Goal: Task Accomplishment & Management: Manage account settings

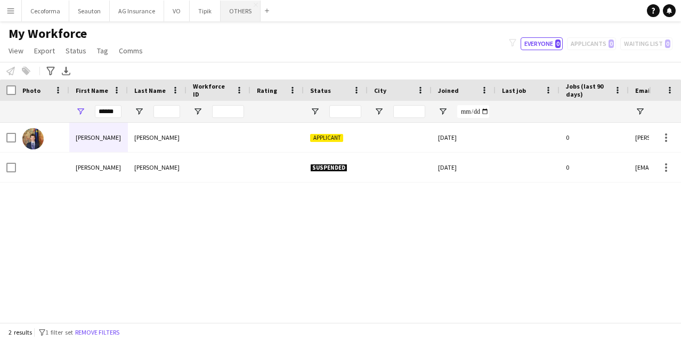
click at [234, 12] on button "OTHERS Close" at bounding box center [241, 11] width 40 height 21
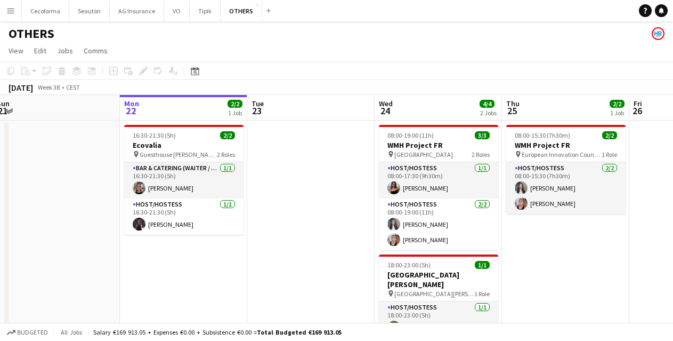
scroll to position [0, 274]
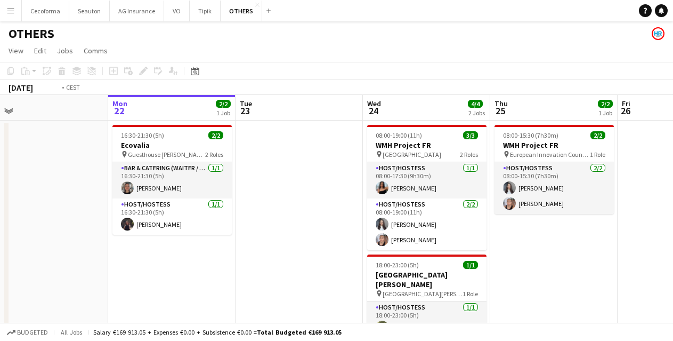
drag, startPoint x: 588, startPoint y: 249, endPoint x: 314, endPoint y: 233, distance: 274.5
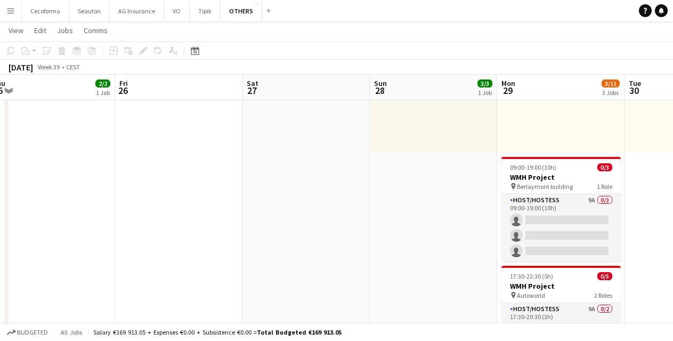
scroll to position [126, 0]
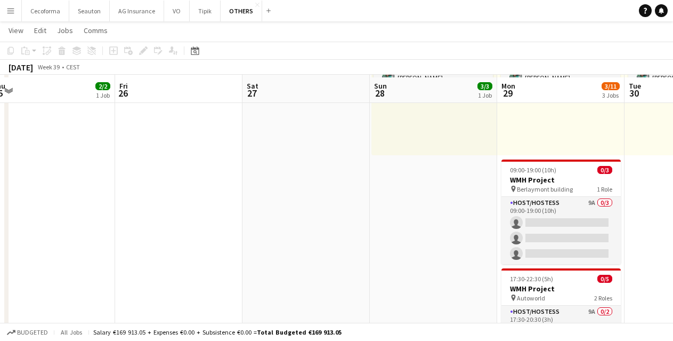
drag, startPoint x: 535, startPoint y: 195, endPoint x: 287, endPoint y: 206, distance: 248.2
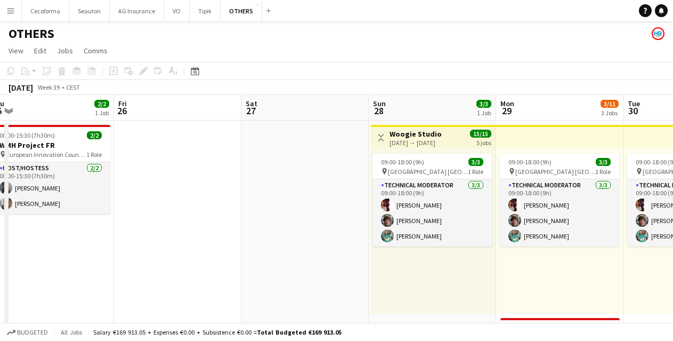
scroll to position [0, 269]
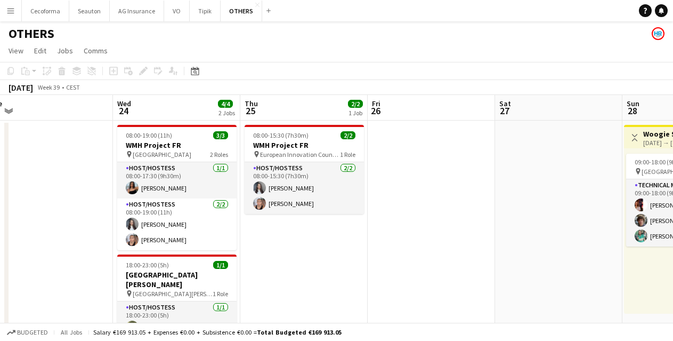
drag, startPoint x: 219, startPoint y: 227, endPoint x: 462, endPoint y: 229, distance: 243.6
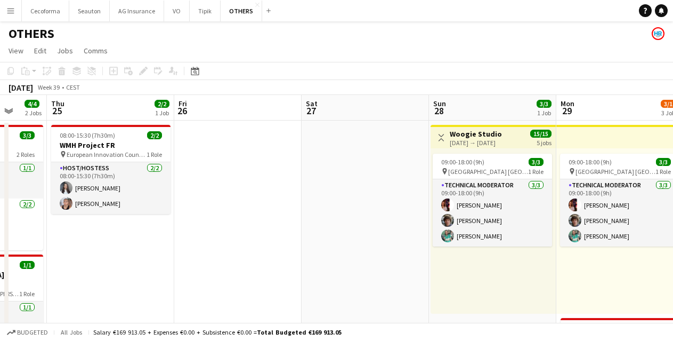
drag, startPoint x: 539, startPoint y: 233, endPoint x: 204, endPoint y: 231, distance: 335.3
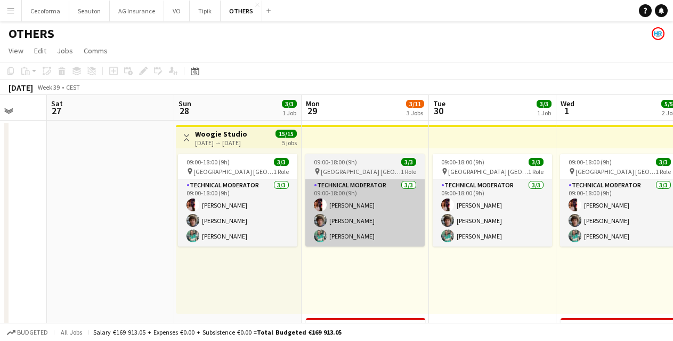
scroll to position [0, 350]
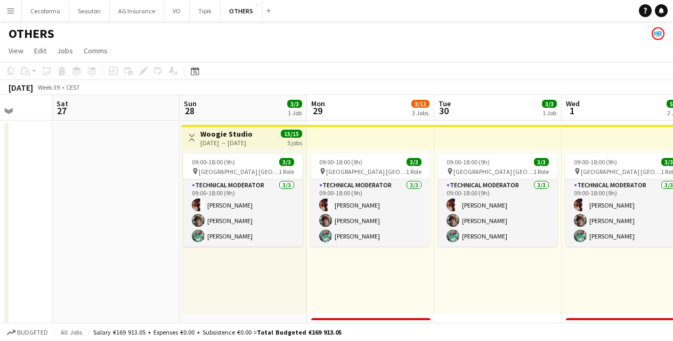
drag, startPoint x: 532, startPoint y: 264, endPoint x: 243, endPoint y: 261, distance: 289.5
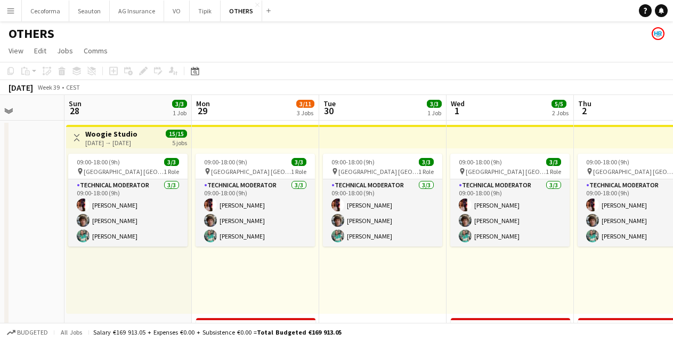
scroll to position [0, 317]
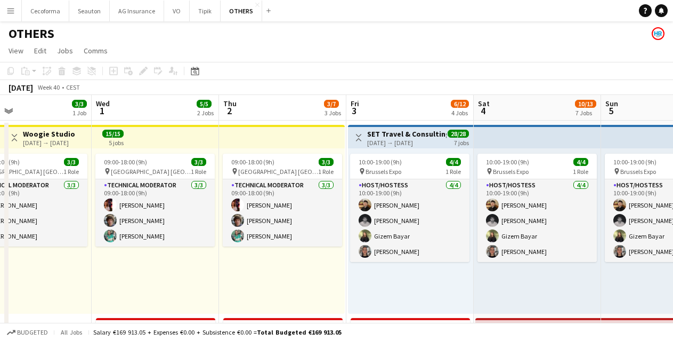
drag, startPoint x: 470, startPoint y: 275, endPoint x: 380, endPoint y: 263, distance: 90.9
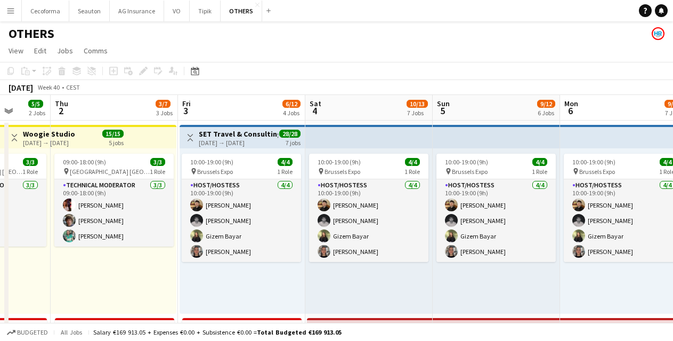
drag, startPoint x: 366, startPoint y: 265, endPoint x: 168, endPoint y: 264, distance: 198.3
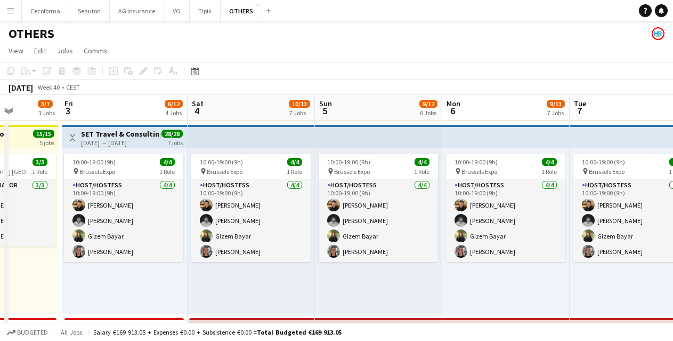
scroll to position [0, 483]
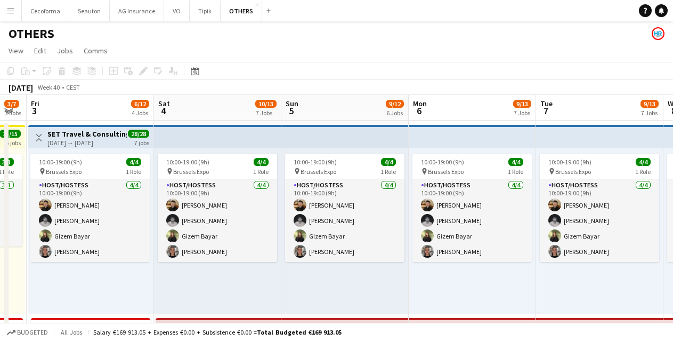
drag, startPoint x: 455, startPoint y: 271, endPoint x: 308, endPoint y: 274, distance: 147.2
click at [478, 277] on div "10:00-19:00 (9h) 4/4 pin Brussels Expo 1 Role Host/Hostess [DATE] 10:00-19:00 (…" at bounding box center [472, 230] width 127 height 165
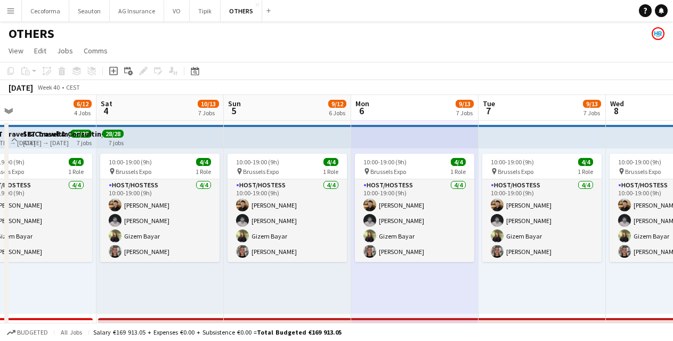
drag, startPoint x: 505, startPoint y: 285, endPoint x: 203, endPoint y: 310, distance: 303.9
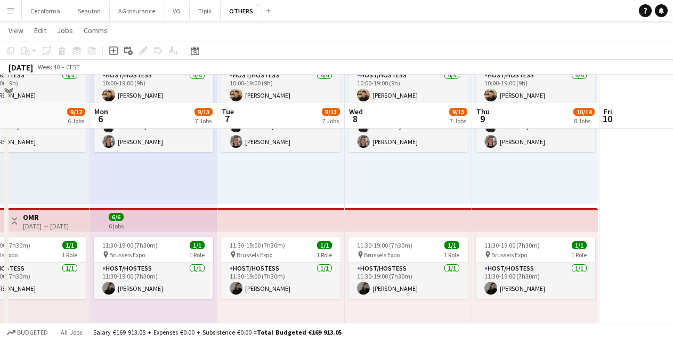
scroll to position [213, 0]
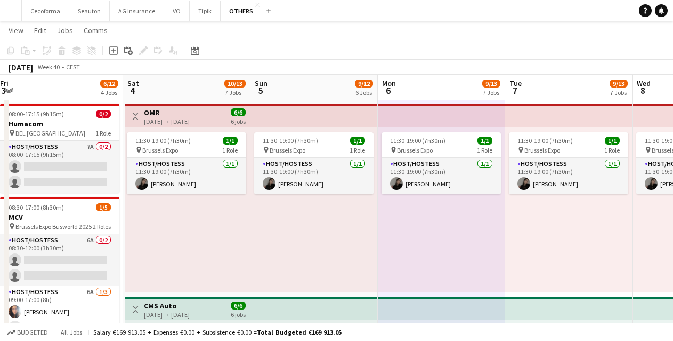
drag, startPoint x: 305, startPoint y: 265, endPoint x: 582, endPoint y: 261, distance: 277.2
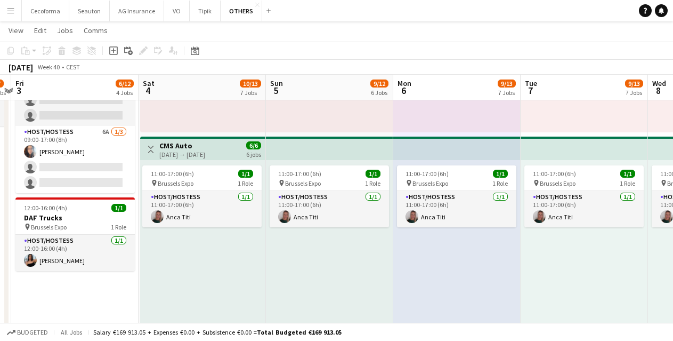
scroll to position [0, 502]
drag, startPoint x: 391, startPoint y: 272, endPoint x: 414, endPoint y: 262, distance: 25.3
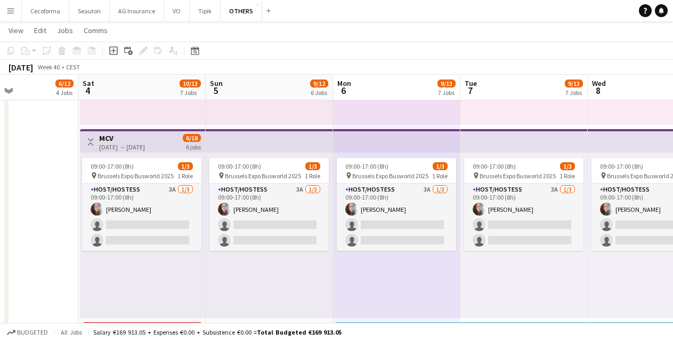
scroll to position [0, 315]
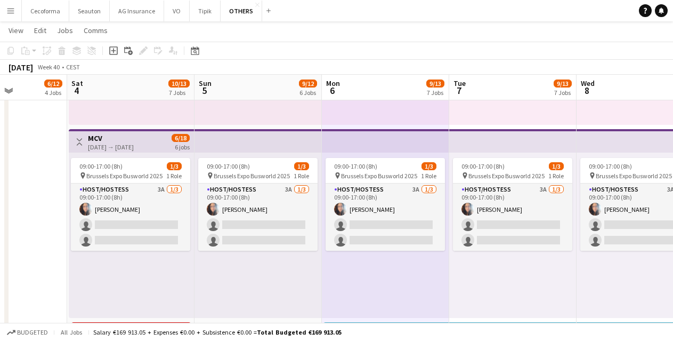
drag, startPoint x: 559, startPoint y: 270, endPoint x: 490, endPoint y: 272, distance: 69.4
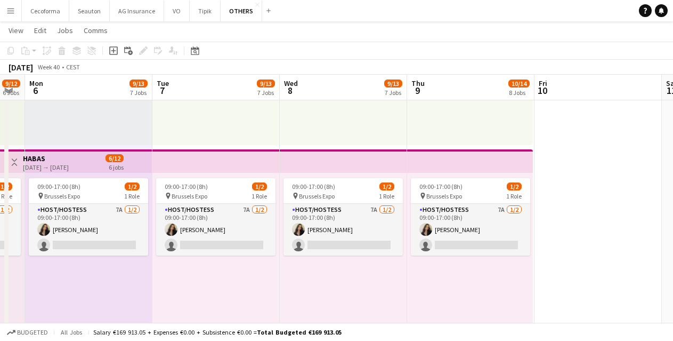
scroll to position [0, 365]
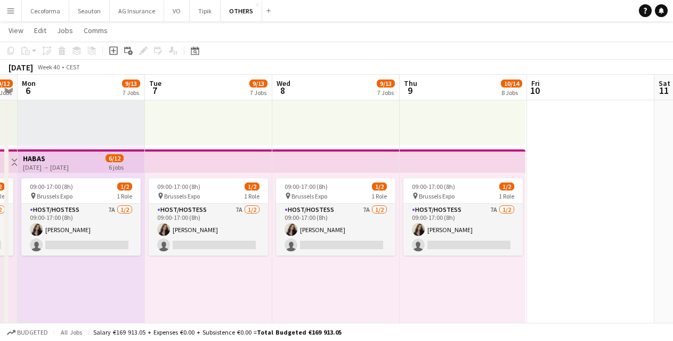
drag, startPoint x: 613, startPoint y: 293, endPoint x: 309, endPoint y: 280, distance: 304.7
click at [309, 280] on app-calendar-viewport "Fri 3 6/12 4 Jobs Sat 4 10/13 7 Jobs Sun 5 9/12 6 Jobs Mon 6 9/13 7 Jobs Tue 7 …" at bounding box center [336, 59] width 673 height 1529
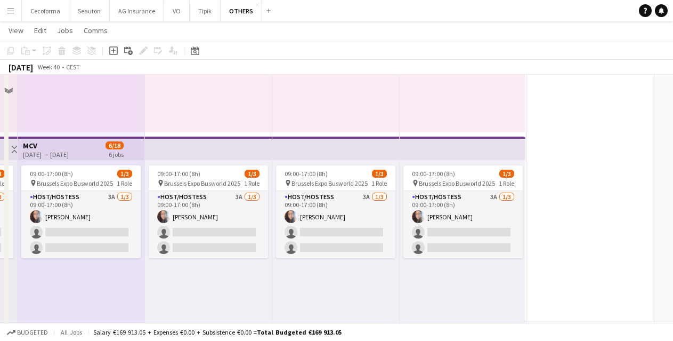
scroll to position [960, 0]
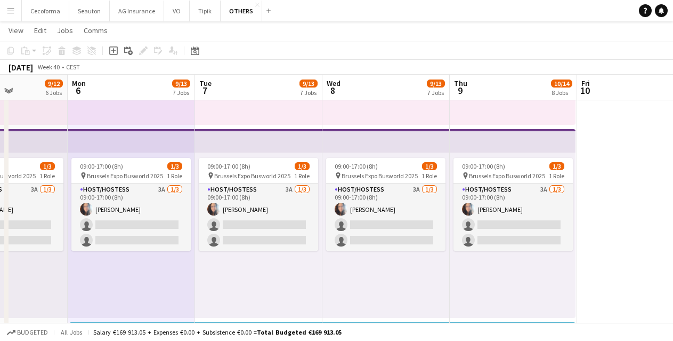
drag, startPoint x: 426, startPoint y: 276, endPoint x: 586, endPoint y: 267, distance: 160.2
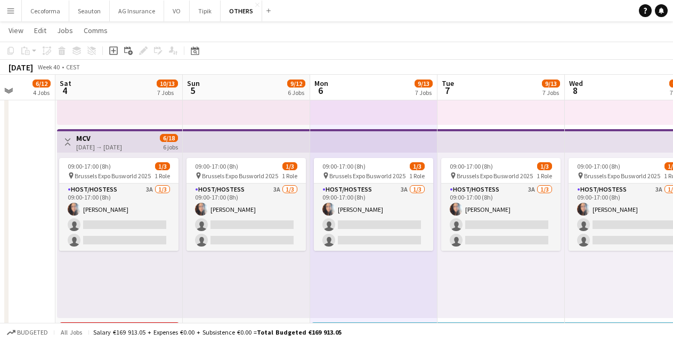
drag, startPoint x: 406, startPoint y: 270, endPoint x: 649, endPoint y: 270, distance: 243.1
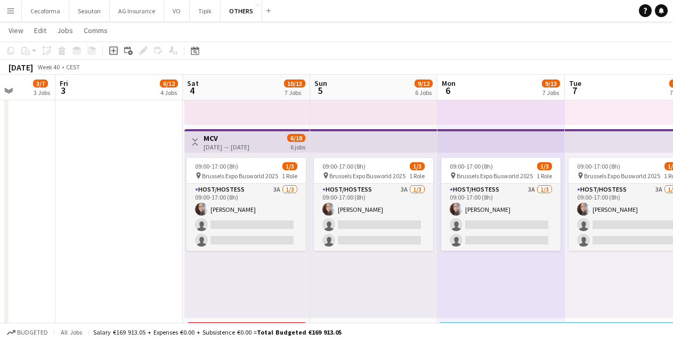
scroll to position [0, 326]
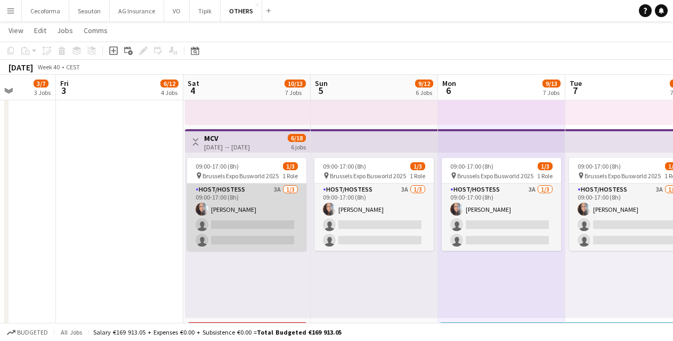
click at [260, 227] on app-card-role "Host/Hostess 3A [DATE] 09:00-17:00 (8h) [PERSON_NAME] single-neutral-actions si…" at bounding box center [246, 216] width 119 height 67
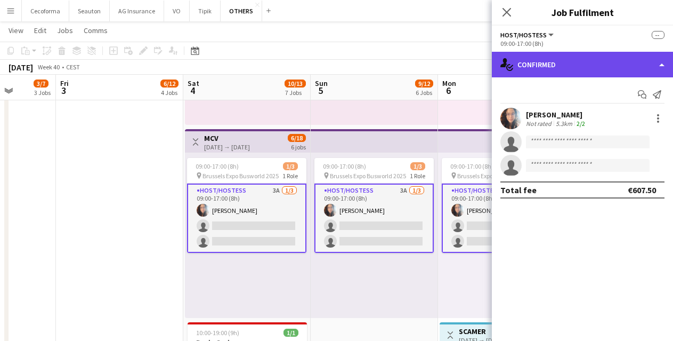
click at [546, 55] on div "single-neutral-actions-check-2 Confirmed" at bounding box center [582, 65] width 181 height 26
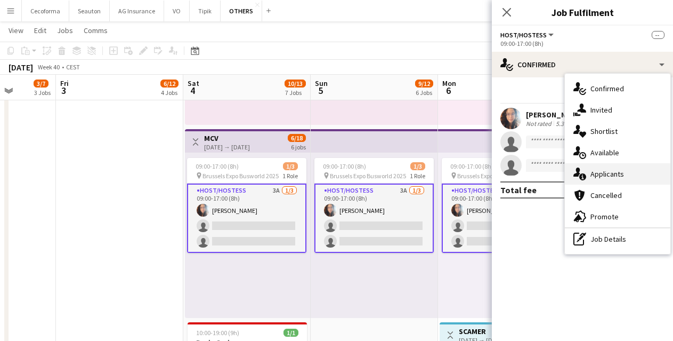
click at [601, 175] on span "Applicants" at bounding box center [608, 174] width 34 height 10
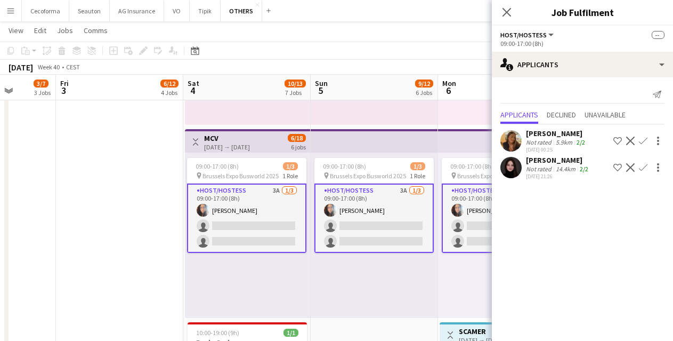
click at [380, 275] on div "09:00-17:00 (8h) 1/3 pin Brussels Expo Busworld 2025 1 Role Host/Hostess 3A [DA…" at bounding box center [374, 234] width 127 height 165
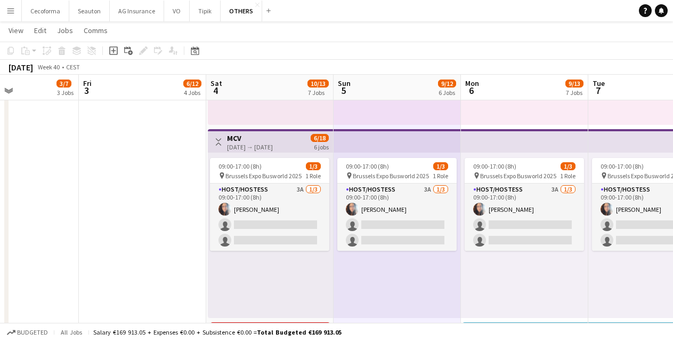
drag, startPoint x: 303, startPoint y: 252, endPoint x: 317, endPoint y: 182, distance: 70.8
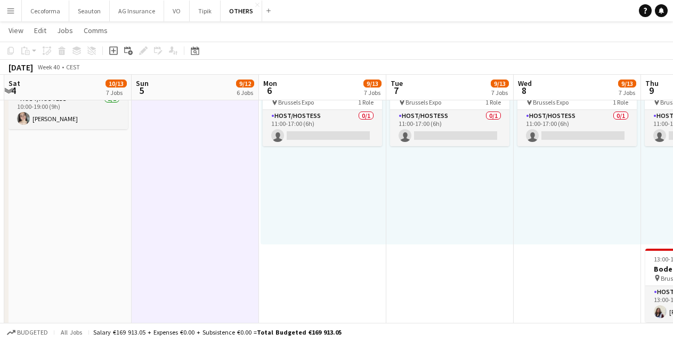
scroll to position [0, 393]
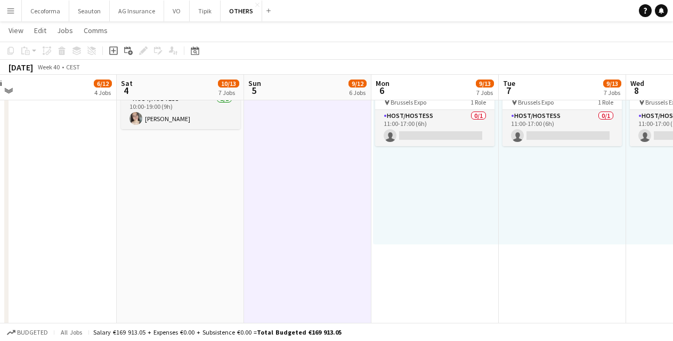
drag, startPoint x: 567, startPoint y: 224, endPoint x: 222, endPoint y: 219, distance: 345.0
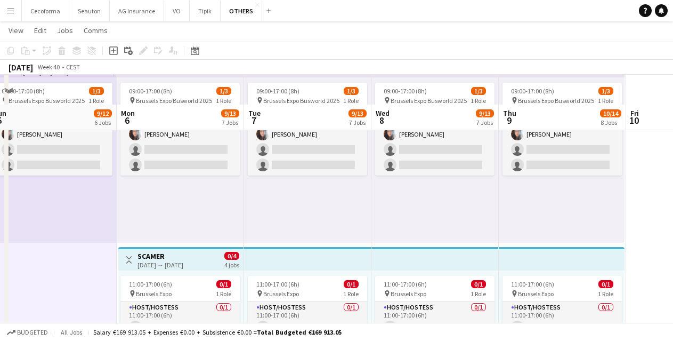
scroll to position [1088, 0]
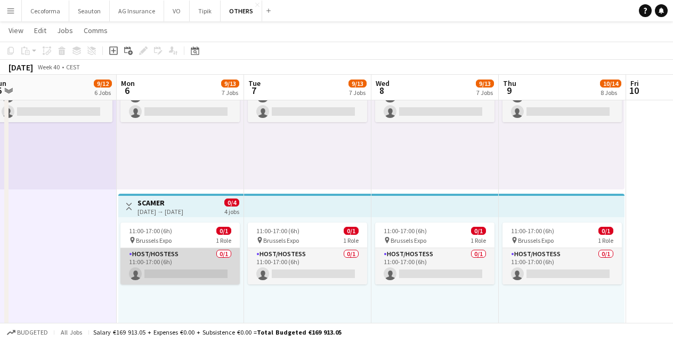
click at [197, 268] on app-card-role "Host/Hostess 0/1 11:00-17:00 (6h) single-neutral-actions" at bounding box center [179, 266] width 119 height 36
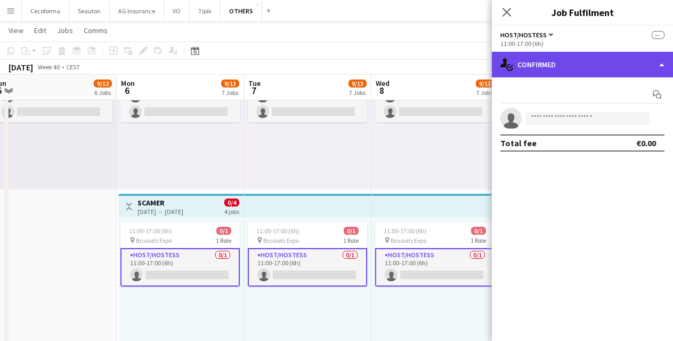
click at [547, 68] on div "single-neutral-actions-check-2 Confirmed" at bounding box center [582, 65] width 181 height 26
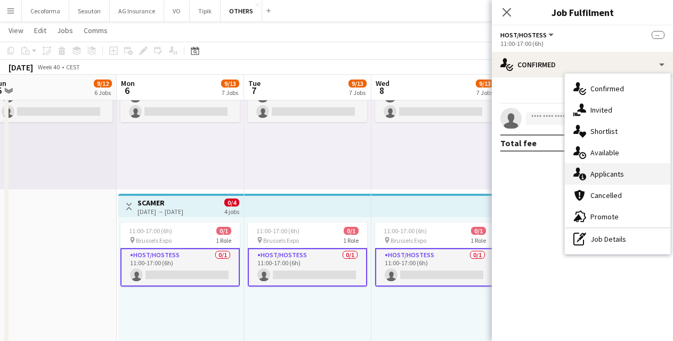
click at [596, 174] on span "Applicants" at bounding box center [608, 174] width 34 height 10
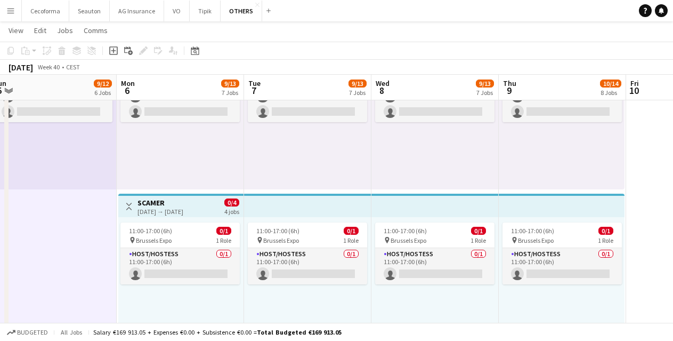
click at [471, 307] on div "11:00-17:00 (6h) 0/1 pin Brussels Expo 1 Role Host/Hostess 0/1 11:00-17:00 (6h)…" at bounding box center [435, 299] width 127 height 165
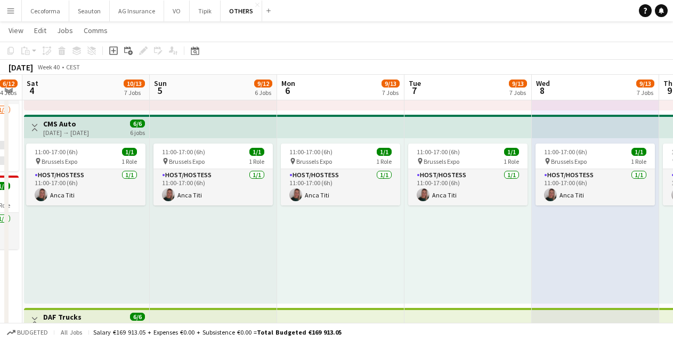
scroll to position [0, 232]
drag, startPoint x: 252, startPoint y: 271, endPoint x: 414, endPoint y: 279, distance: 161.7
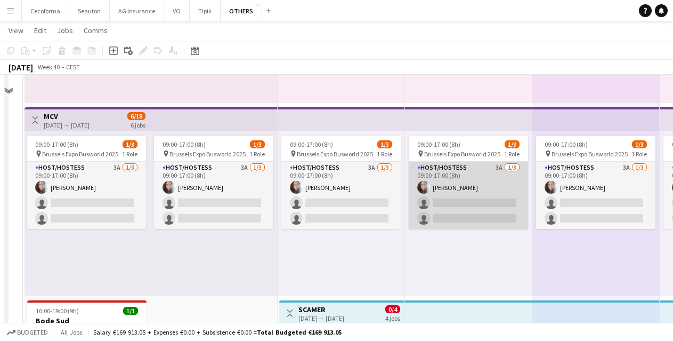
scroll to position [875, 0]
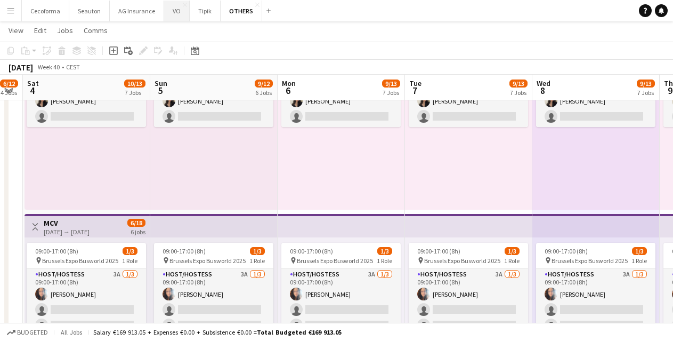
click at [170, 11] on button "VO Close" at bounding box center [177, 11] width 26 height 21
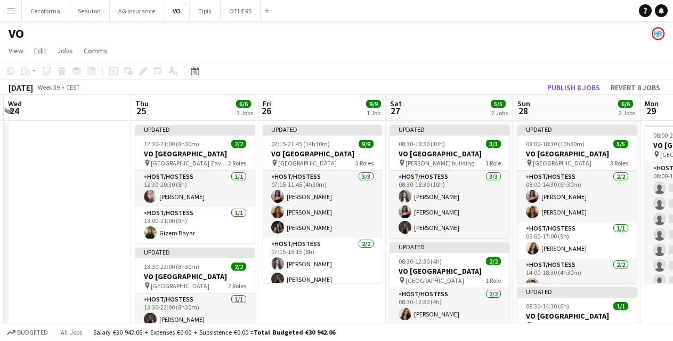
scroll to position [0, 458]
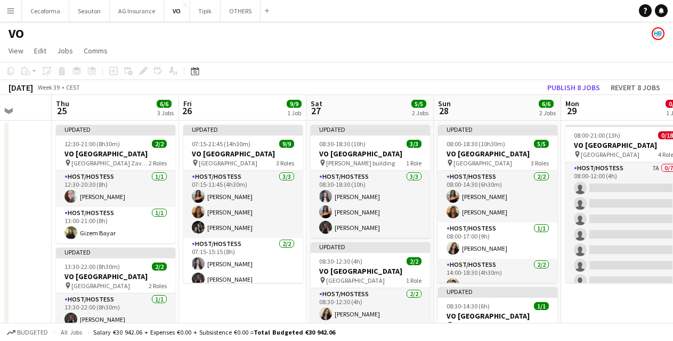
drag, startPoint x: 458, startPoint y: 245, endPoint x: -35, endPoint y: 214, distance: 494.1
click at [0, 214] on html "Menu Boards Boards Boards All jobs Status Workforce Workforce My Workforce Recr…" at bounding box center [336, 265] width 673 height 530
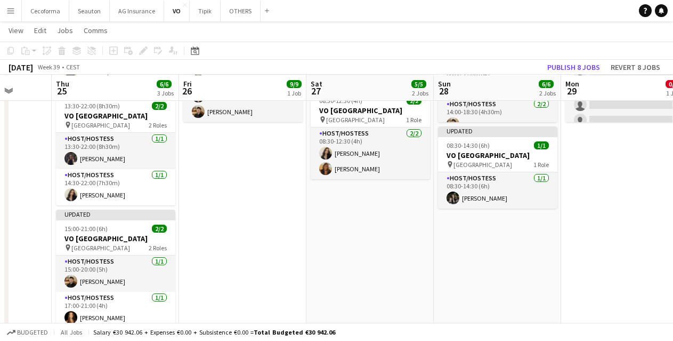
scroll to position [160, 0]
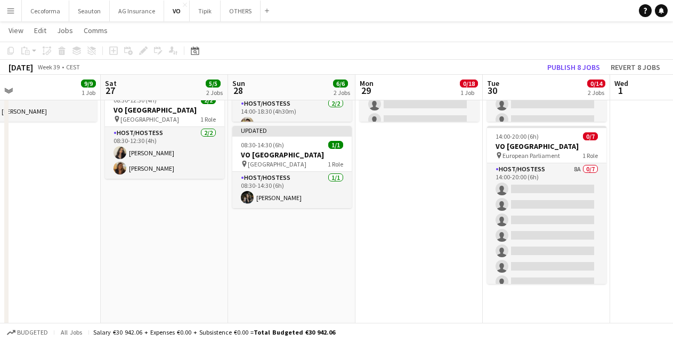
drag, startPoint x: 376, startPoint y: 261, endPoint x: 184, endPoint y: 258, distance: 191.9
click at [162, 258] on app-calendar-viewport "Tue 23 Wed 24 Thu 25 6/6 3 Jobs Fri 26 9/9 1 Job Sat 27 5/5 2 Jobs Sun 28 6/6 2…" at bounding box center [336, 117] width 673 height 470
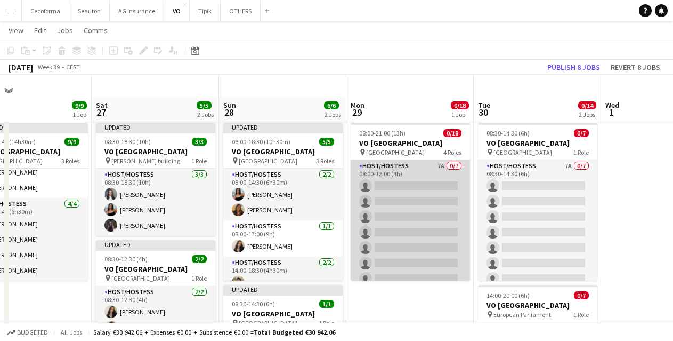
scroll to position [0, 0]
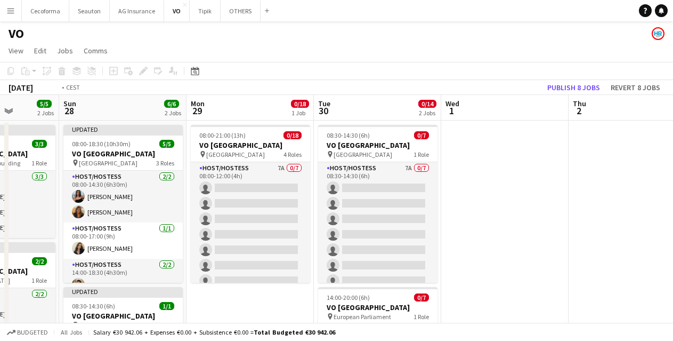
drag, startPoint x: 624, startPoint y: 229, endPoint x: 243, endPoint y: 239, distance: 381.3
click at [208, 236] on app-calendar-viewport "Thu 25 6/6 3 Jobs Fri 26 9/9 1 Job Sat 27 5/5 2 Jobs Sun 28 6/6 2 Jobs Mon 29 0…" at bounding box center [336, 303] width 673 height 417
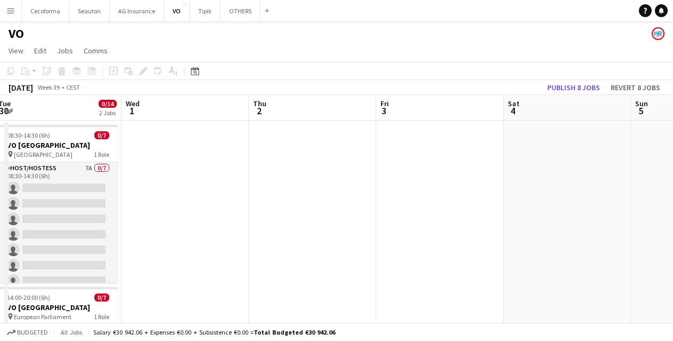
drag, startPoint x: 547, startPoint y: 231, endPoint x: 186, endPoint y: 231, distance: 360.9
click at [186, 231] on app-calendar-viewport "Sat 27 5/5 2 Jobs Sun 28 6/6 2 Jobs Mon 29 0/18 1 Job Tue 30 0/14 2 Jobs Wed 1 …" at bounding box center [336, 303] width 673 height 417
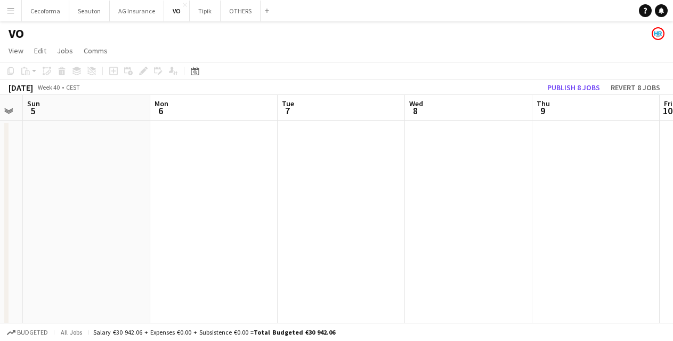
drag, startPoint x: 464, startPoint y: 236, endPoint x: 176, endPoint y: 239, distance: 288.4
click at [157, 238] on app-calendar-viewport "Wed 1 Thu 2 Fri 3 Sat 4 Sun 5 Mon 6 Tue 7 Wed 8 Thu 9 Fri 10 Sat 11" at bounding box center [336, 303] width 673 height 417
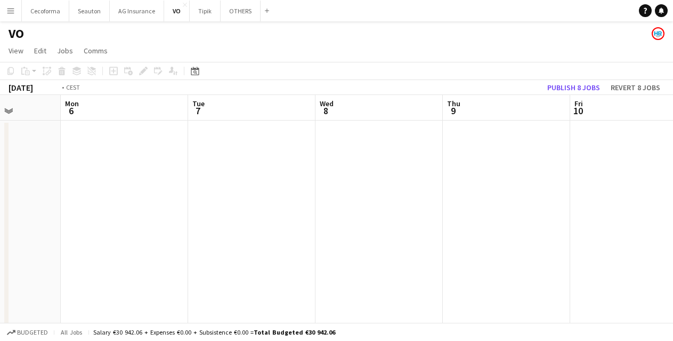
drag, startPoint x: 377, startPoint y: 235, endPoint x: 361, endPoint y: 237, distance: 16.1
click at [156, 242] on app-calendar-viewport "Fri 3 Sat 4 Sun 5 Mon 6 Tue 7 Wed 8 Thu 9 Fri 10 Sat 11 Sun 12 Mon 13" at bounding box center [336, 303] width 673 height 417
click at [98, 242] on app-calendar-viewport "Sun 5 Mon 6 Tue 7 Wed 8 Thu 9 Fri 10 Sat 11 Sun 12 Mon 13 Tue 14 Wed 15" at bounding box center [336, 303] width 673 height 417
drag, startPoint x: 385, startPoint y: 239, endPoint x: 114, endPoint y: 232, distance: 271.4
click at [60, 232] on app-calendar-viewport "Tue 7 Wed 8 Thu 9 Fri 10 Sat 11 Sun 12 Mon 13 Tue 14 Wed 15 Thu 16 Fri 17" at bounding box center [336, 303] width 673 height 417
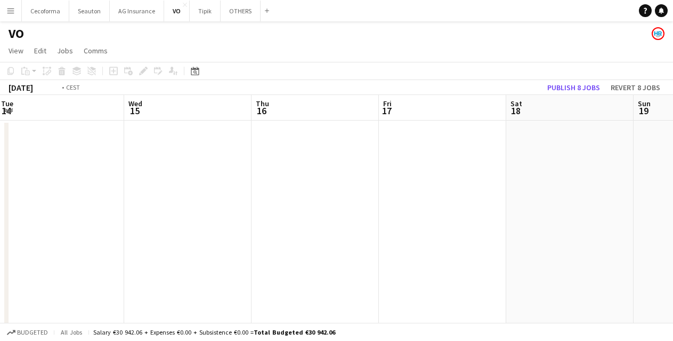
drag, startPoint x: 9, startPoint y: 231, endPoint x: -93, endPoint y: 241, distance: 102.9
click at [0, 241] on html "Menu Boards Boards Boards All jobs Status Workforce Workforce My Workforce Recr…" at bounding box center [336, 265] width 673 height 530
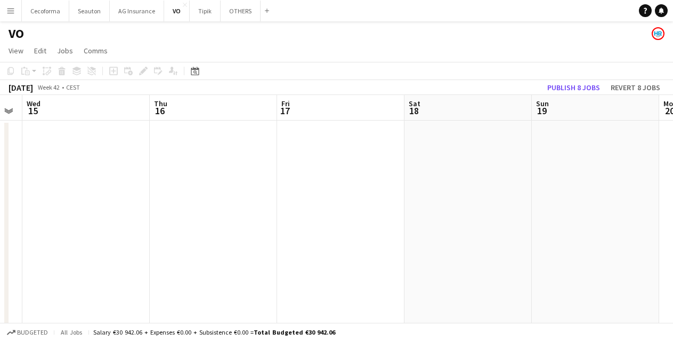
drag, startPoint x: 393, startPoint y: 227, endPoint x: 295, endPoint y: 236, distance: 98.5
click at [289, 235] on app-calendar-viewport "Sun 12 Mon 13 Tue 14 Wed 15 Thu 16 Fri 17 Sat 18 Sun 19 Mon 20 Tue 21 Wed 22" at bounding box center [336, 303] width 673 height 417
drag, startPoint x: 124, startPoint y: 246, endPoint x: 540, endPoint y: 221, distance: 416.6
click at [546, 219] on app-calendar-viewport "Sun 12 Mon 13 Tue 14 Wed 15 Thu 16 Fri 17 Sat 18 Sun 19 Mon 20 Tue 21 Wed 22" at bounding box center [336, 303] width 673 height 417
drag, startPoint x: 148, startPoint y: 251, endPoint x: 283, endPoint y: 228, distance: 136.8
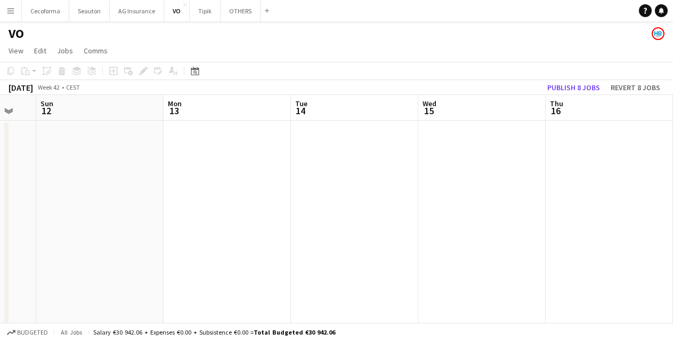
click at [490, 217] on app-calendar-viewport "Thu 9 Fri 10 Sat 11 Sun 12 Mon 13 Tue 14 Wed 15 Thu 16 Fri 17 Sat 18 Sun 19" at bounding box center [336, 303] width 673 height 417
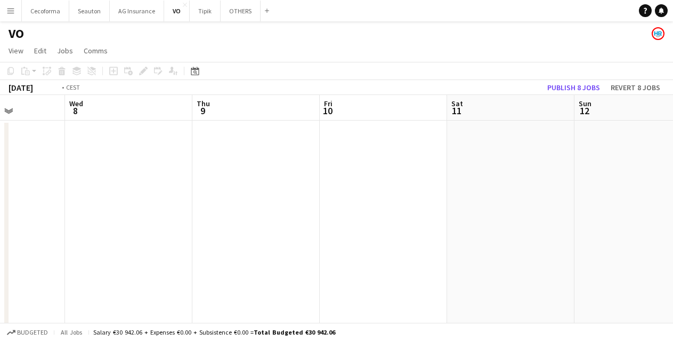
drag, startPoint x: 229, startPoint y: 234, endPoint x: 484, endPoint y: 208, distance: 256.1
click at [484, 208] on app-calendar-viewport "Sun 5 Mon 6 Tue 7 Wed 8 Thu 9 Fri 10 Sat 11 Sun 12 Mon 13 Tue 14 Wed 15" at bounding box center [336, 303] width 673 height 417
drag, startPoint x: 268, startPoint y: 217, endPoint x: 197, endPoint y: 224, distance: 71.8
click at [433, 202] on app-calendar-viewport "Thu 2 Fri 3 Sat 4 Sun 5 Mon 6 Tue 7 Wed 8 Thu 9 Fri 10 Sat 11 Sun 12" at bounding box center [336, 303] width 673 height 417
drag, startPoint x: 197, startPoint y: 224, endPoint x: 483, endPoint y: 196, distance: 287.7
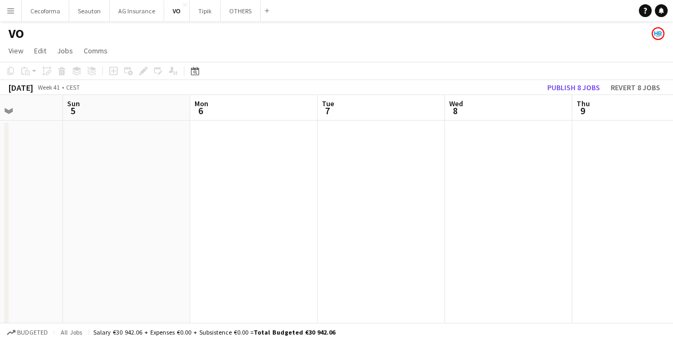
click at [486, 196] on app-calendar-viewport "Thu 2 Fri 3 Sat 4 Sun 5 Mon 6 Tue 7 Wed 8 Thu 9 Fri 10 Sat 11 Sun 12" at bounding box center [336, 303] width 673 height 417
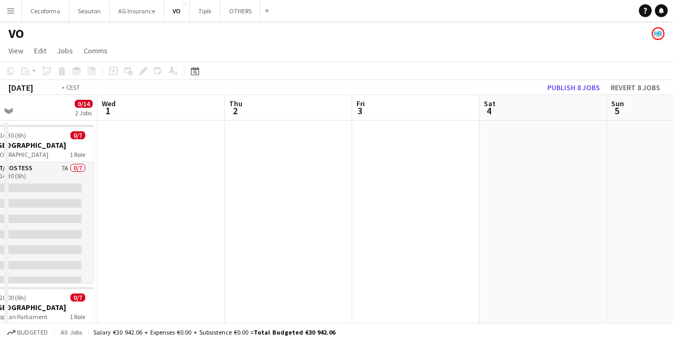
click at [465, 198] on app-calendar-viewport "Sun 28 6/6 2 Jobs Mon 29 0/18 1 Job Tue 30 0/14 2 Jobs Wed 1 Thu 2 Fri 3 Sat 4 …" at bounding box center [336, 303] width 673 height 417
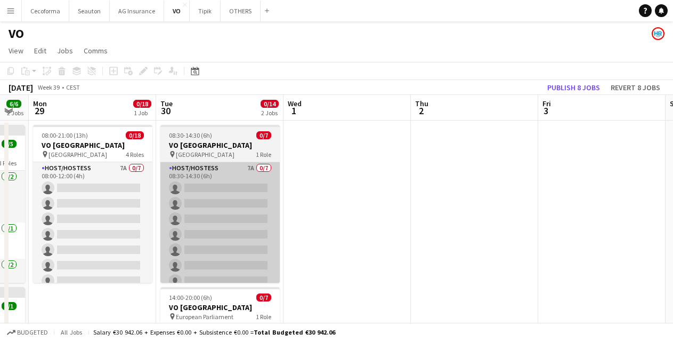
drag, startPoint x: 443, startPoint y: 198, endPoint x: 466, endPoint y: 187, distance: 26.0
click at [552, 185] on app-calendar-viewport "Fri 26 9/9 1 Job Sat 27 5/5 2 Jobs Sun 28 6/6 2 Jobs Mon 29 0/18 1 Job Tue 30 0…" at bounding box center [336, 303] width 673 height 417
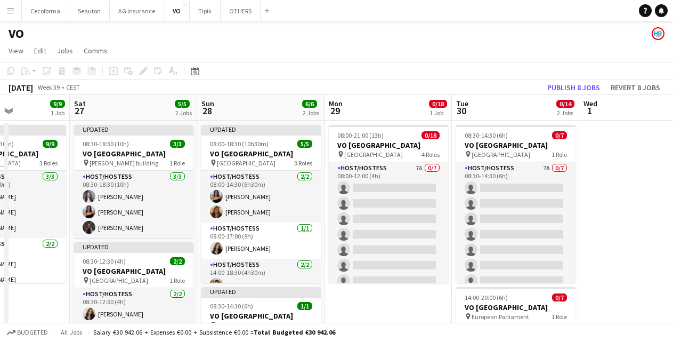
click at [580, 182] on app-calendar-viewport "Wed 24 Thu 25 6/6 3 Jobs Fri 26 9/9 1 Job Sat 27 5/5 2 Jobs Sun 28 6/6 2 Jobs M…" at bounding box center [336, 303] width 673 height 417
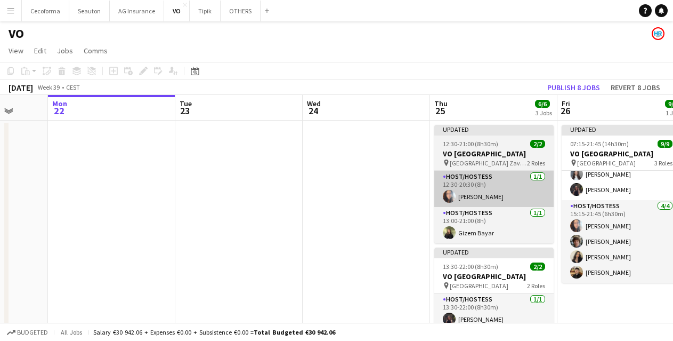
drag, startPoint x: 181, startPoint y: 211, endPoint x: 655, endPoint y: 189, distance: 474.4
click at [659, 189] on app-calendar-viewport "Sat 20 Sun 21 Mon 22 Tue 23 Wed 24 Thu 25 6/6 3 Jobs Fri 26 9/9 1 Job Sat 27 5/…" at bounding box center [336, 303] width 673 height 417
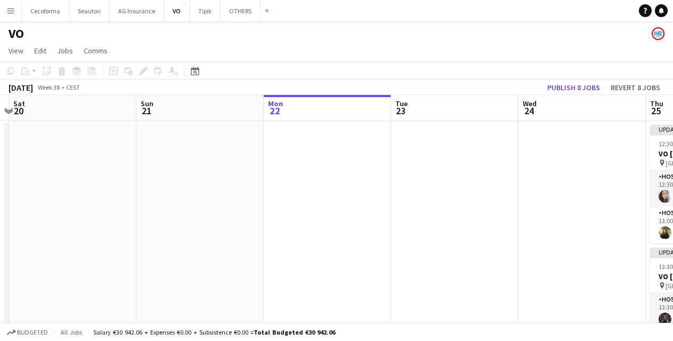
drag, startPoint x: 285, startPoint y: 220, endPoint x: 610, endPoint y: 195, distance: 326.6
click at [614, 195] on app-calendar-viewport "Thu 18 Fri 19 Sat 20 Sun 21 Mon 22 Tue 23 Wed 24 Thu 25 6/6 3 Jobs Fri 26 9/9 1…" at bounding box center [336, 303] width 673 height 417
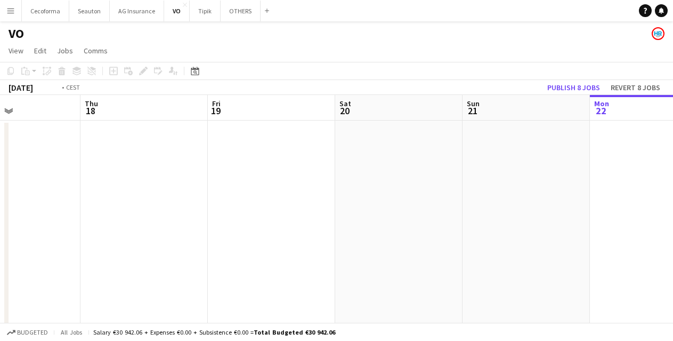
drag, startPoint x: 607, startPoint y: 192, endPoint x: 702, endPoint y: 181, distance: 95.0
click at [673, 181] on html "Menu Boards Boards Boards All jobs Status Workforce Workforce My Workforce Recr…" at bounding box center [336, 265] width 673 height 530
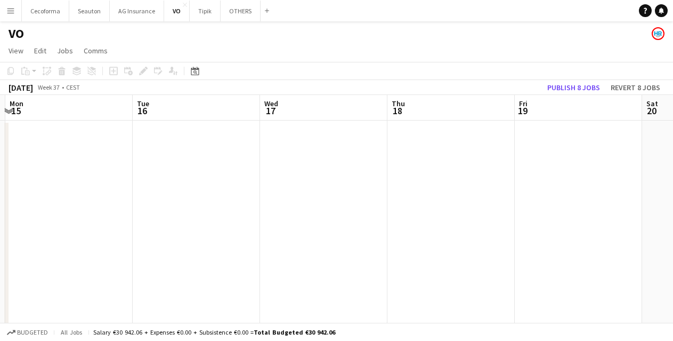
click at [392, 218] on app-date-cell at bounding box center [451, 316] width 127 height 392
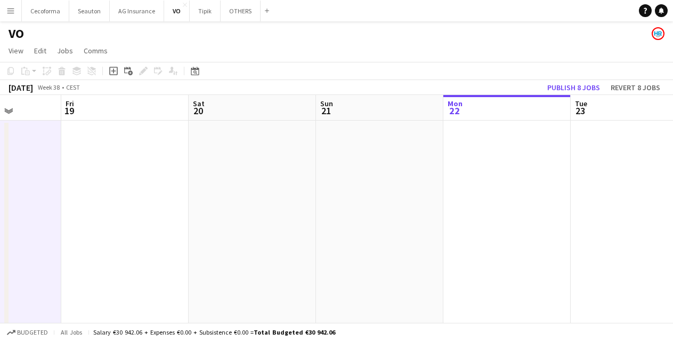
drag, startPoint x: 474, startPoint y: 229, endPoint x: 75, endPoint y: 236, distance: 398.8
click at [19, 229] on app-calendar-viewport "Mon 15 Tue 16 Wed 17 Thu 18 Fri 19 Sat 20 Sun 21 Mon 22 Tue 23 Wed 24 Thu 25 6/…" at bounding box center [336, 303] width 673 height 417
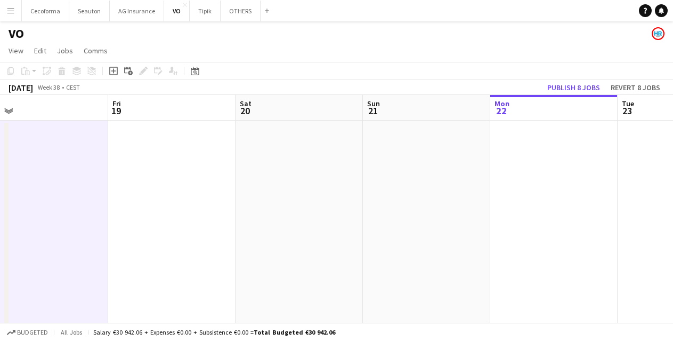
drag, startPoint x: 460, startPoint y: 226, endPoint x: 20, endPoint y: 235, distance: 439.9
click at [12, 235] on app-calendar-viewport "Mon 15 Tue 16 Wed 17 Thu 18 Fri 19 Sat 20 Sun 21 Mon 22 Tue 23 Wed 24 Thu 25 6/…" at bounding box center [336, 303] width 673 height 417
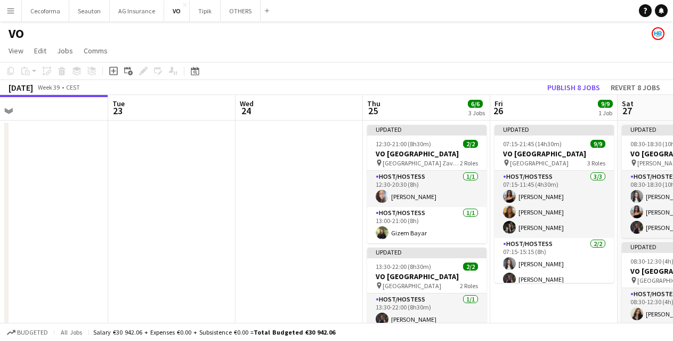
scroll to position [0, 404]
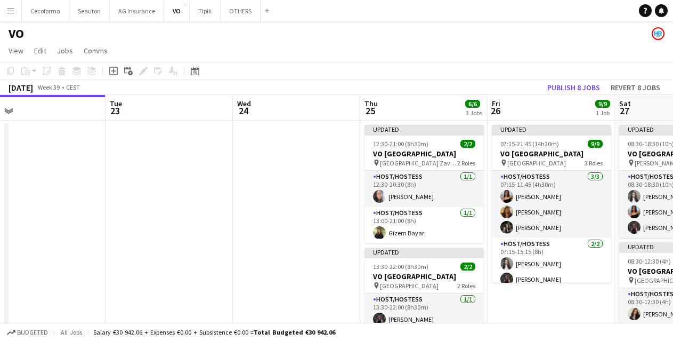
click at [593, 309] on app-date-cell "Updated 07:15-21:45 (14h30m) 9/9 VO Europe pin Borschette Center 3 Roles Host/H…" at bounding box center [551, 316] width 127 height 392
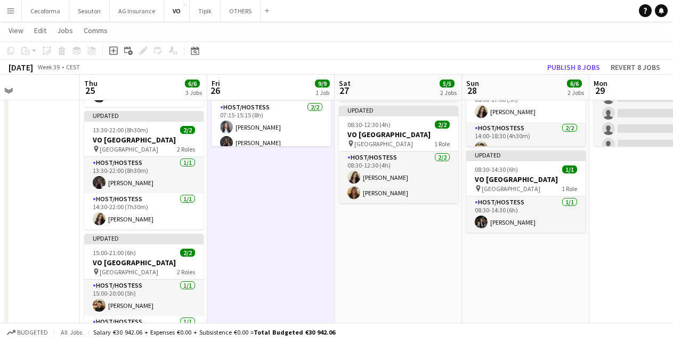
scroll to position [0, 266]
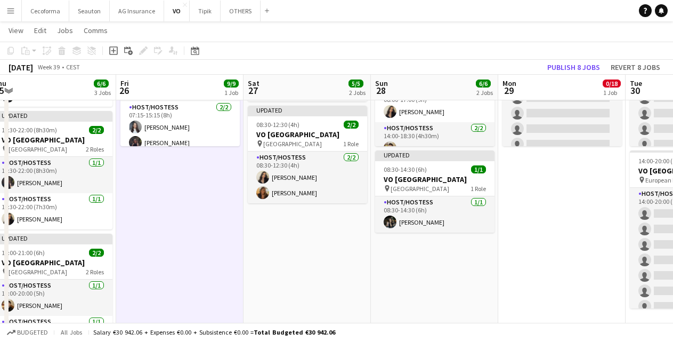
drag, startPoint x: 611, startPoint y: 275, endPoint x: 240, endPoint y: 265, distance: 371.7
click at [240, 265] on app-calendar-viewport "Tue 23 Wed 24 Thu 25 6/6 3 Jobs Fri 26 9/9 1 Job Sat 27 5/5 2 Jobs Sun 28 6/6 2…" at bounding box center [336, 141] width 673 height 470
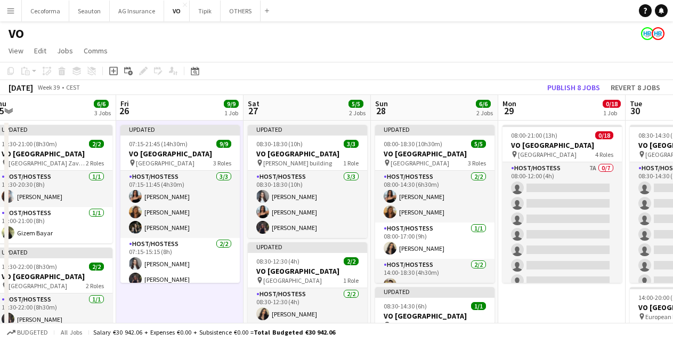
scroll to position [53, 0]
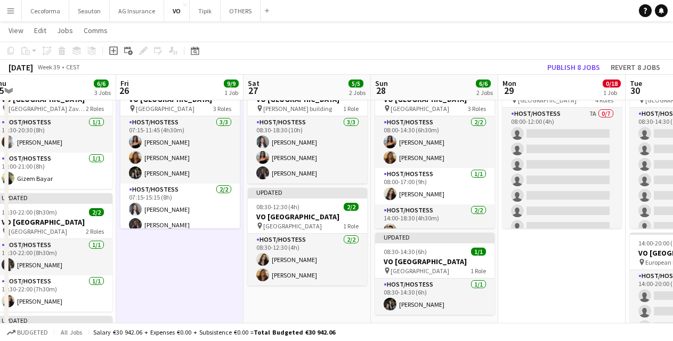
click at [535, 307] on app-date-cell "08:00-21:00 (13h) 0/18 VO Europe pin UR Square 4 Roles Host/Hostess 7A 0/7 08:0…" at bounding box center [561, 262] width 127 height 392
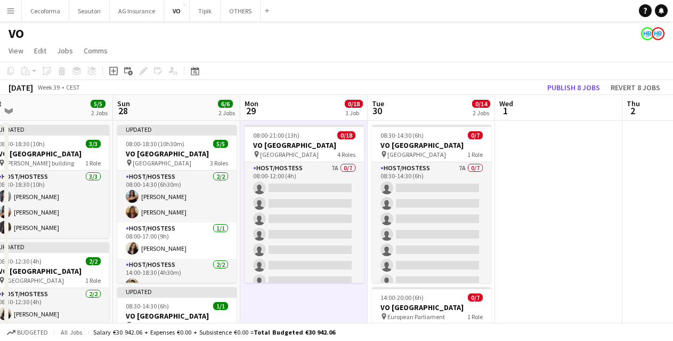
scroll to position [0, 272]
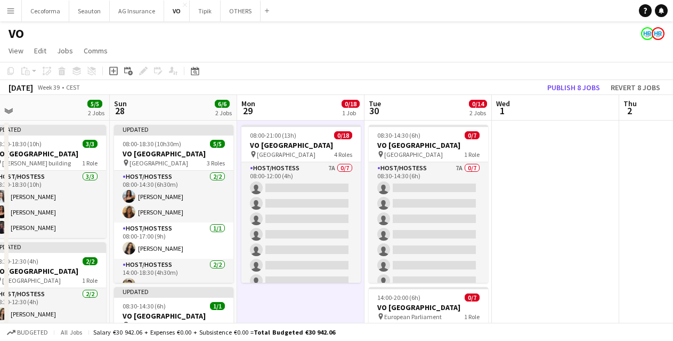
drag, startPoint x: 557, startPoint y: 321, endPoint x: 296, endPoint y: 319, distance: 261.2
click at [296, 319] on app-calendar-viewport "Thu 25 6/6 3 Jobs Fri 26 9/9 1 Job Sat 27 5/5 2 Jobs Sun 28 6/6 2 Jobs Mon 29 0…" at bounding box center [336, 303] width 673 height 417
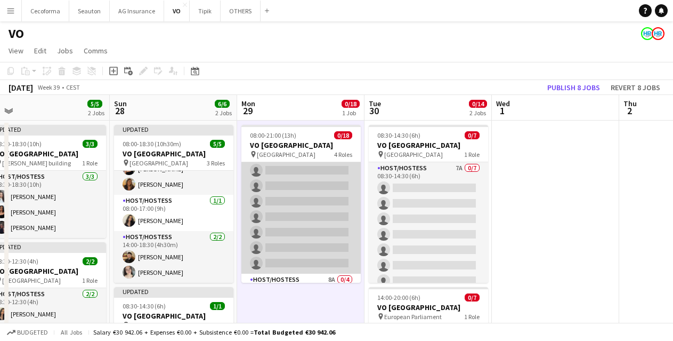
scroll to position [0, 0]
click at [283, 235] on app-card-role "Host/Hostess 7A 0/7 08:00-12:00 (4h) single-neutral-actions single-neutral-acti…" at bounding box center [300, 226] width 119 height 129
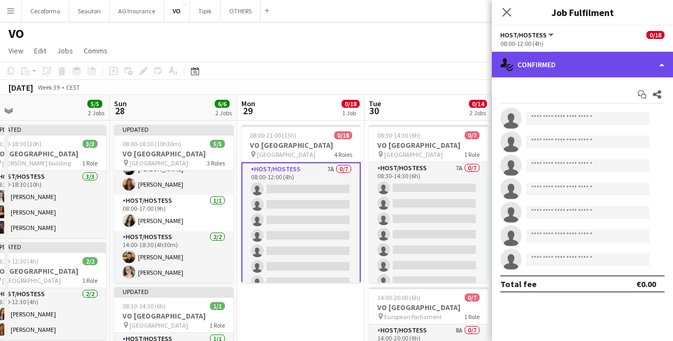
click at [532, 52] on div "single-neutral-actions-check-2 Confirmed" at bounding box center [582, 65] width 181 height 26
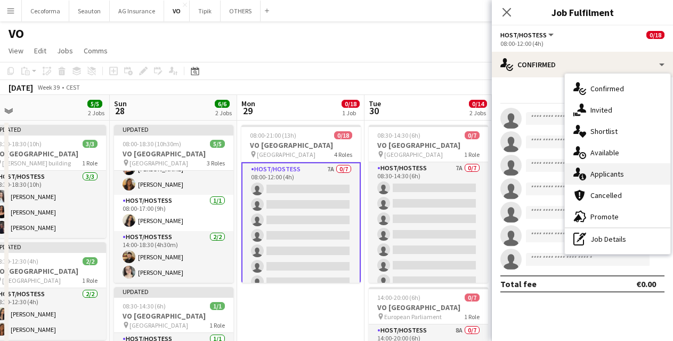
click at [606, 170] on span "Applicants" at bounding box center [608, 174] width 34 height 10
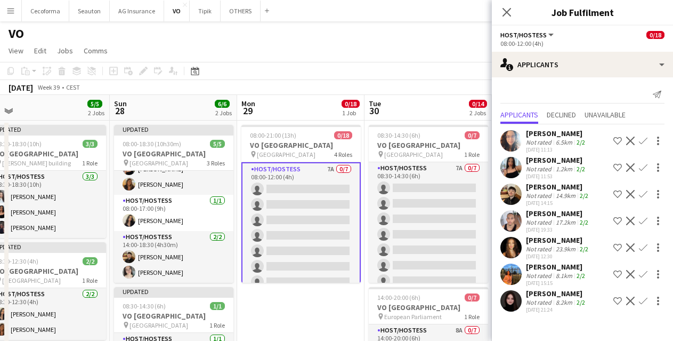
click at [293, 315] on app-date-cell "08:00-21:00 (13h) 0/18 VO Europe pin UR Square 4 Roles Host/Hostess 7A 0/7 08:0…" at bounding box center [300, 316] width 127 height 392
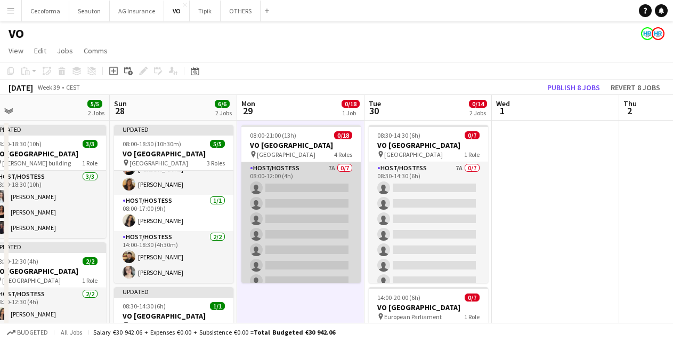
scroll to position [53, 0]
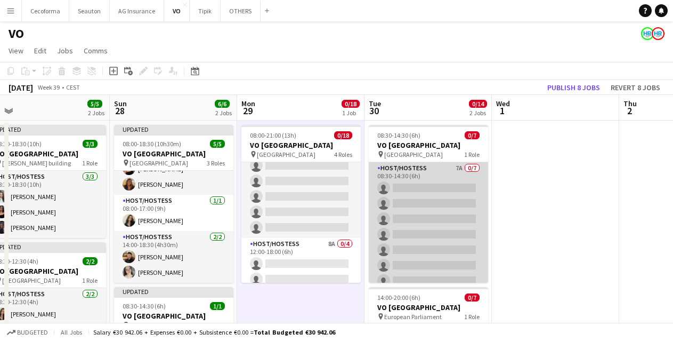
click at [438, 213] on app-card-role "Host/Hostess 7A 0/7 08:30-14:30 (6h) single-neutral-actions single-neutral-acti…" at bounding box center [428, 226] width 119 height 129
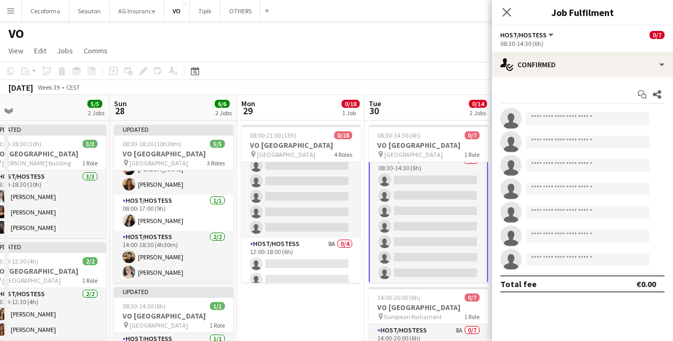
scroll to position [11, 0]
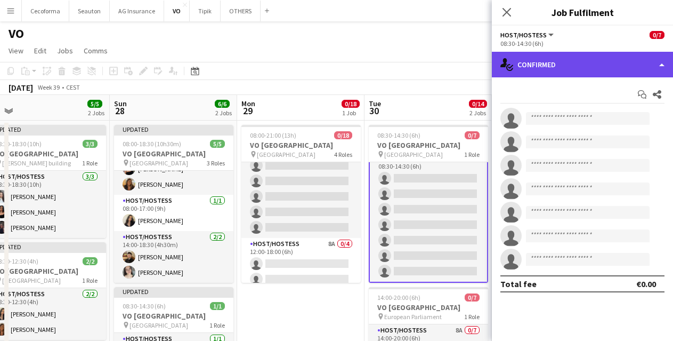
click at [570, 67] on div "single-neutral-actions-check-2 Confirmed" at bounding box center [582, 65] width 181 height 26
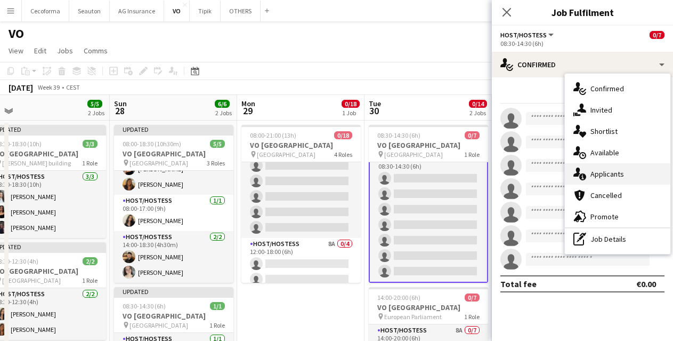
click at [608, 169] on span "Applicants" at bounding box center [608, 174] width 34 height 10
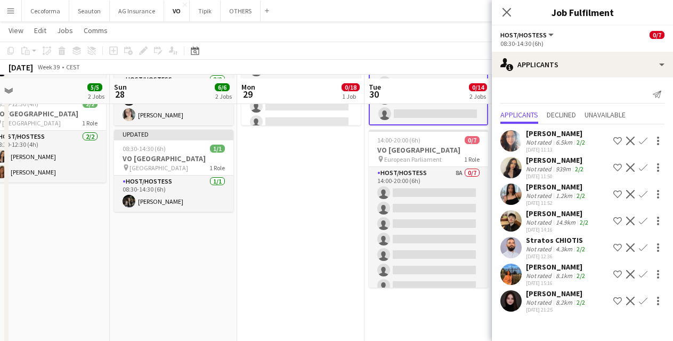
scroll to position [160, 0]
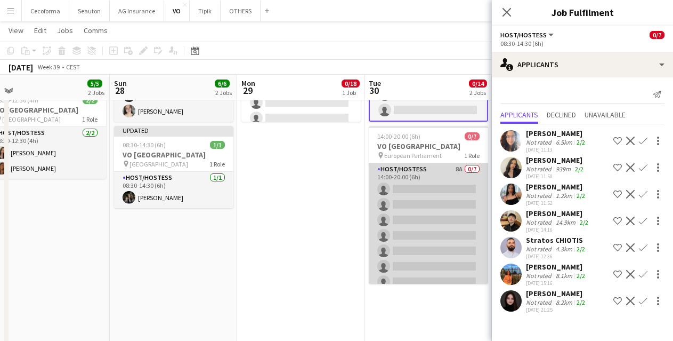
click at [436, 261] on app-card-role "Host/Hostess 8A 0/7 14:00-20:00 (6h) single-neutral-actions single-neutral-acti…" at bounding box center [428, 227] width 119 height 129
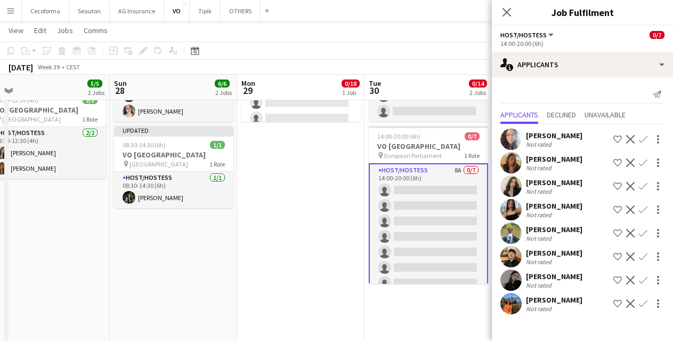
scroll to position [9, 0]
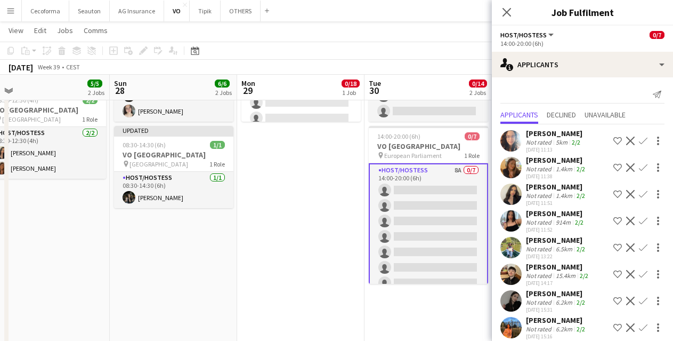
click at [369, 287] on app-date-cell "08:30-14:30 (6h) 0/7 VO Europe pin UR Square 1 Role Host/Hostess 7A 0/7 08:30-1…" at bounding box center [428, 155] width 127 height 392
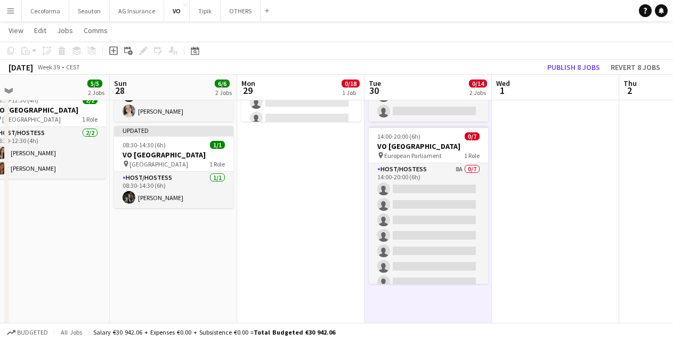
click at [252, 261] on app-date-cell "08:00-21:00 (13h) 0/18 VO Europe pin UR Square 4 Roles Host/Hostess 7A 0/7 08:0…" at bounding box center [300, 155] width 127 height 392
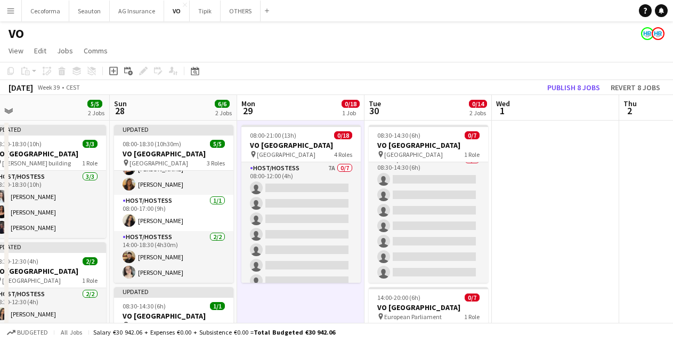
scroll to position [0, 286]
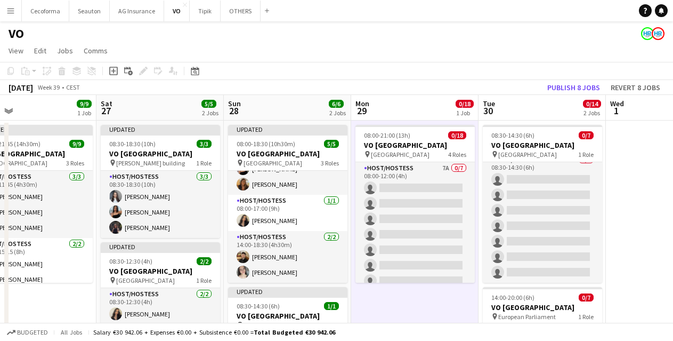
drag, startPoint x: 543, startPoint y: 285, endPoint x: 733, endPoint y: 273, distance: 190.2
click at [673, 273] on html "Menu Boards Boards Boards All jobs Status Workforce Workforce My Workforce Recr…" at bounding box center [336, 265] width 673 height 530
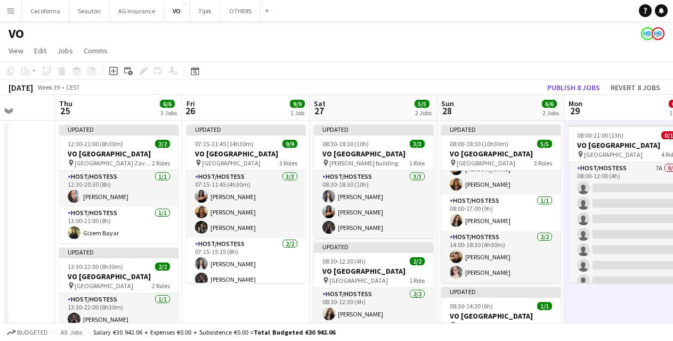
scroll to position [0, 324]
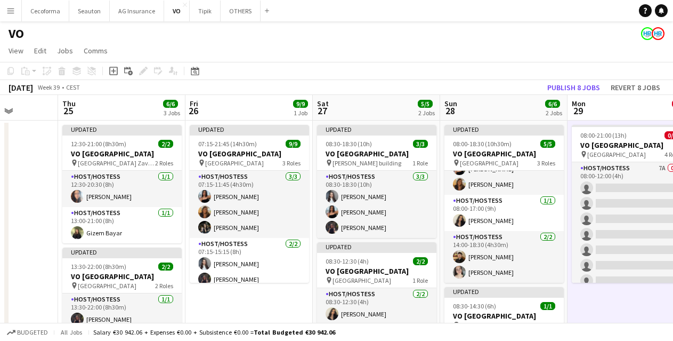
drag, startPoint x: 164, startPoint y: 260, endPoint x: 380, endPoint y: 256, distance: 216.5
click at [380, 256] on app-calendar-viewport "Mon 22 Tue 23 Wed 24 Thu 25 6/6 3 Jobs Fri 26 9/9 1 Job Sat 27 5/5 2 Jobs Sun 2…" at bounding box center [336, 303] width 673 height 417
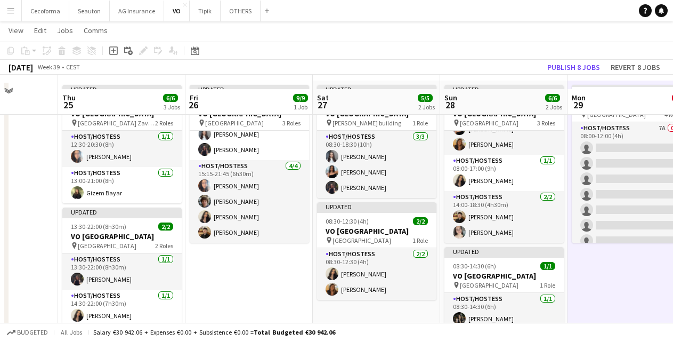
scroll to position [53, 0]
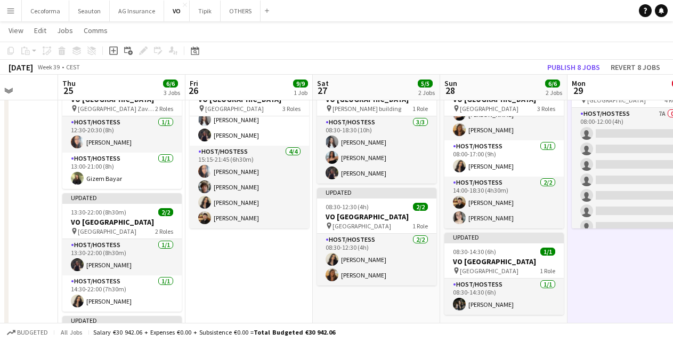
click at [644, 285] on app-date-cell "08:00-21:00 (13h) 0/18 VO Europe pin UR Square 4 Roles Host/Hostess 7A 0/7 08:0…" at bounding box center [631, 262] width 127 height 392
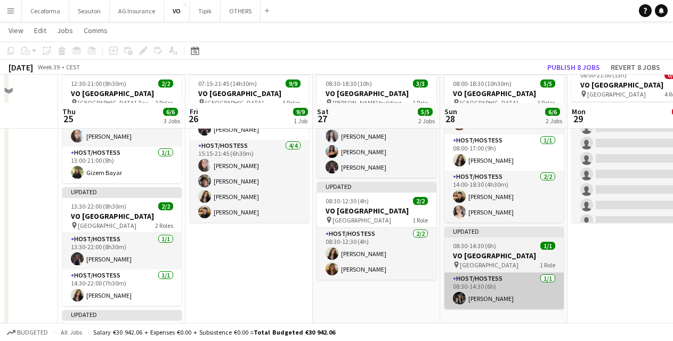
scroll to position [107, 0]
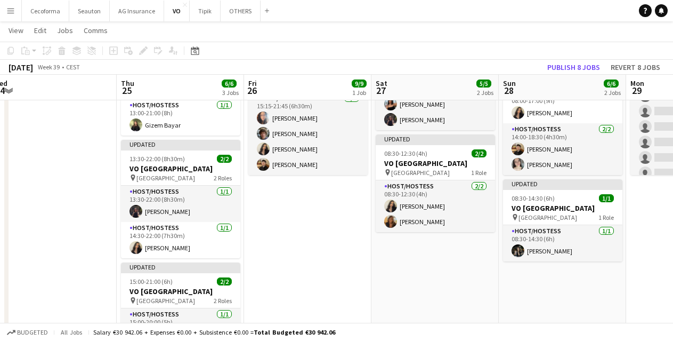
drag, startPoint x: 625, startPoint y: 249, endPoint x: 423, endPoint y: 261, distance: 202.9
click at [424, 261] on app-calendar-viewport "Mon 22 Tue 23 Wed 24 Thu 25 6/6 3 Jobs Fri 26 9/9 1 Job Sat 27 5/5 2 Jobs Sun 2…" at bounding box center [336, 170] width 673 height 470
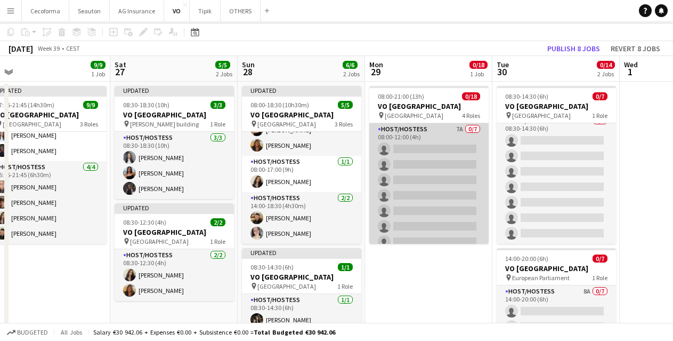
scroll to position [0, 0]
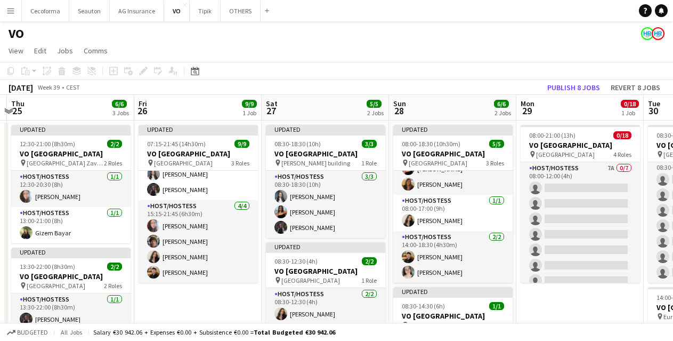
drag, startPoint x: 416, startPoint y: 292, endPoint x: 613, endPoint y: 269, distance: 197.6
click at [617, 270] on app-calendar-viewport "Tue 23 Wed 24 Thu 25 6/6 3 Jobs Fri 26 9/9 1 Job Sat 27 5/5 2 Jobs Sun 28 6/6 2…" at bounding box center [336, 303] width 673 height 417
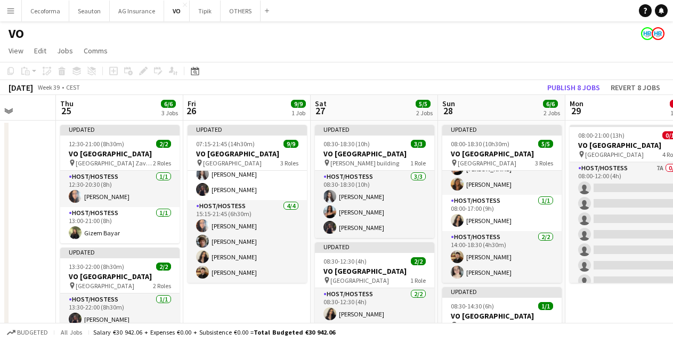
click at [319, 31] on div "VO" at bounding box center [336, 31] width 673 height 20
